Goal: Browse casually

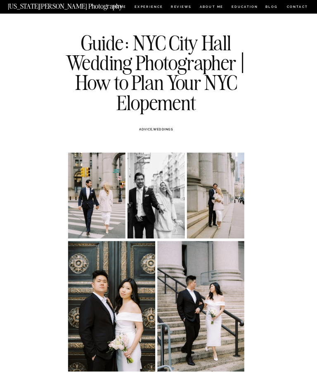
click at [117, 297] on img at bounding box center [111, 306] width 87 height 130
click at [114, 293] on img at bounding box center [111, 306] width 87 height 130
click at [108, 182] on img at bounding box center [96, 196] width 57 height 86
click at [127, 293] on img at bounding box center [111, 306] width 87 height 130
click at [122, 295] on img at bounding box center [111, 306] width 87 height 130
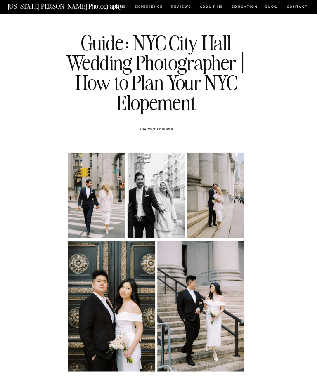
click at [118, 289] on img at bounding box center [111, 306] width 87 height 130
click at [112, 280] on img at bounding box center [111, 306] width 87 height 130
click at [206, 190] on img at bounding box center [215, 196] width 57 height 86
click at [205, 184] on img at bounding box center [215, 196] width 57 height 86
click at [204, 177] on img at bounding box center [215, 196] width 57 height 86
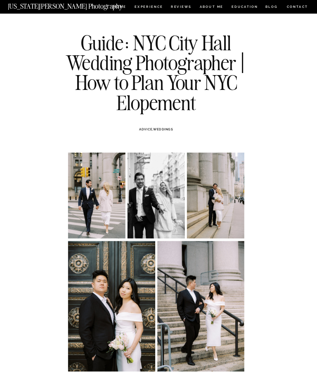
click at [111, 298] on img at bounding box center [111, 306] width 87 height 130
click at [109, 291] on img at bounding box center [111, 306] width 87 height 130
click at [99, 184] on img at bounding box center [96, 196] width 57 height 86
click at [97, 182] on img at bounding box center [96, 196] width 57 height 86
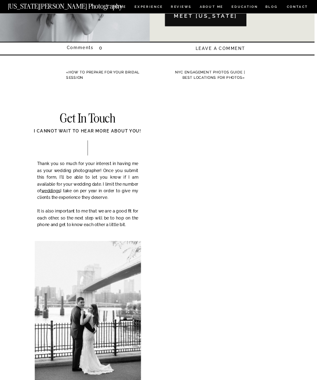
scroll to position [3913, 0]
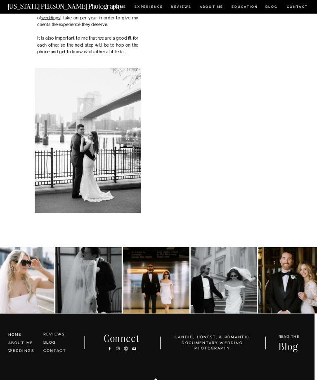
click at [28, 284] on img at bounding box center [21, 280] width 66 height 66
